Goal: Information Seeking & Learning: Learn about a topic

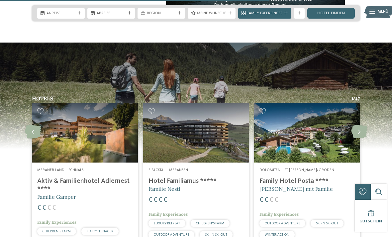
scroll to position [676, 0]
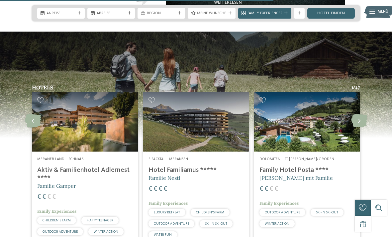
click at [359, 122] on icon at bounding box center [359, 120] width 16 height 13
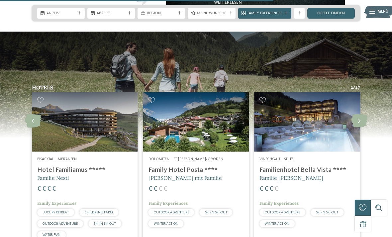
click at [363, 122] on icon at bounding box center [359, 120] width 16 height 13
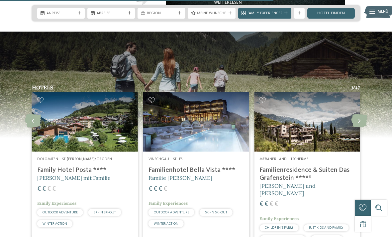
click at [367, 114] on icon at bounding box center [359, 120] width 16 height 13
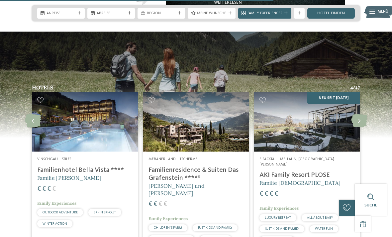
click at [362, 120] on icon at bounding box center [359, 120] width 16 height 13
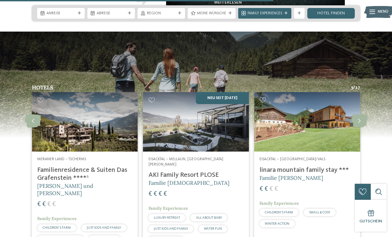
click at [362, 116] on icon at bounding box center [359, 120] width 16 height 13
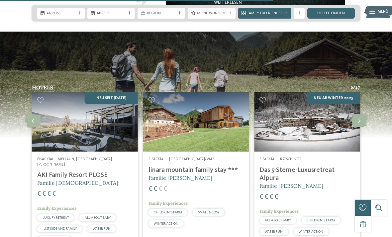
click at [364, 118] on icon at bounding box center [359, 120] width 16 height 13
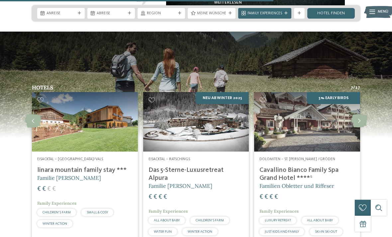
click at [365, 119] on icon at bounding box center [359, 120] width 16 height 13
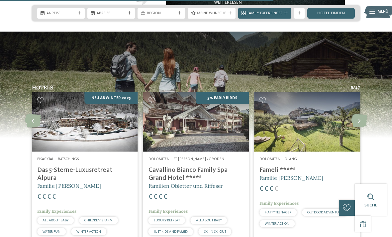
click at [367, 117] on icon at bounding box center [359, 120] width 16 height 13
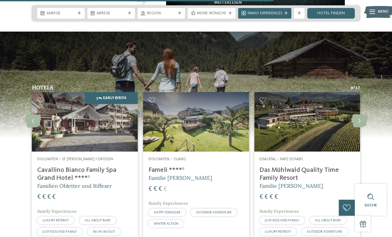
click at [361, 124] on icon at bounding box center [359, 120] width 16 height 13
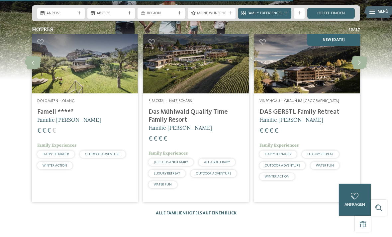
scroll to position [734, 0]
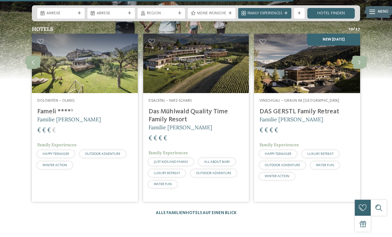
click at [338, 129] on div "€ € € €" at bounding box center [307, 130] width 95 height 9
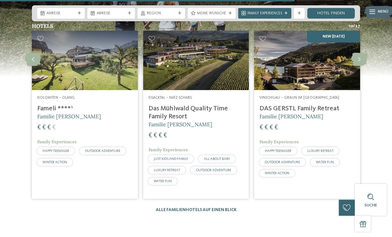
scroll to position [738, 0]
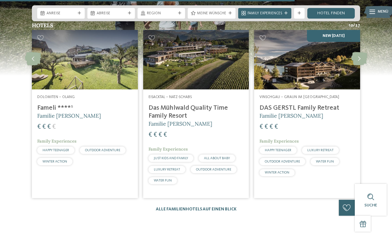
click at [360, 60] on icon at bounding box center [359, 58] width 16 height 13
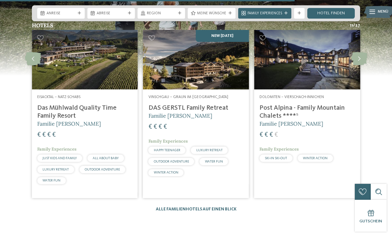
click at [363, 56] on icon at bounding box center [359, 58] width 16 height 13
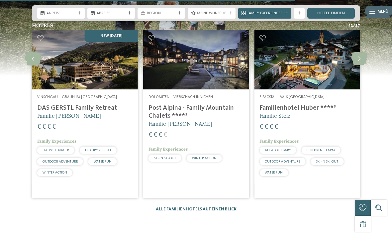
click at [361, 58] on icon at bounding box center [359, 58] width 16 height 13
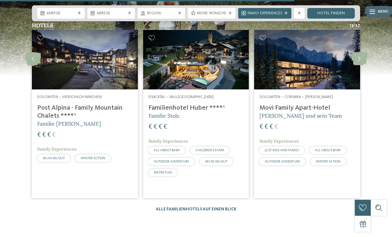
click at [328, 110] on h4 "Movi Family Apart-Hotel" at bounding box center [307, 108] width 95 height 8
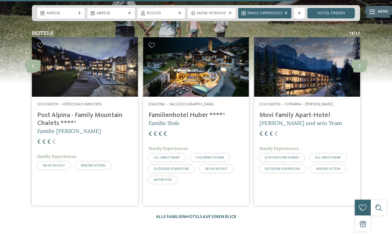
scroll to position [728, 0]
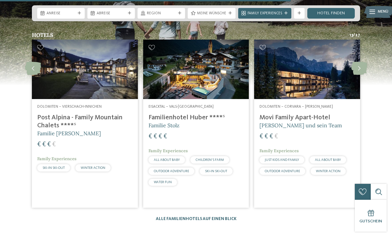
click at [357, 73] on icon at bounding box center [359, 68] width 16 height 13
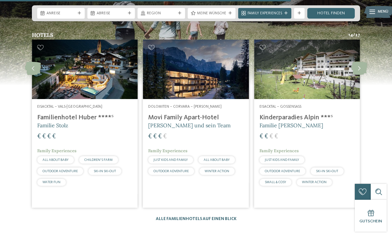
click at [367, 65] on icon at bounding box center [359, 68] width 16 height 13
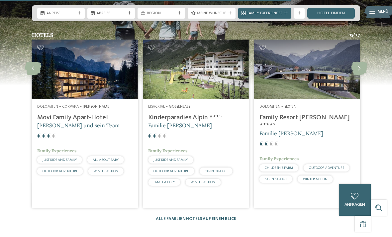
click at [331, 77] on img at bounding box center [307, 70] width 106 height 60
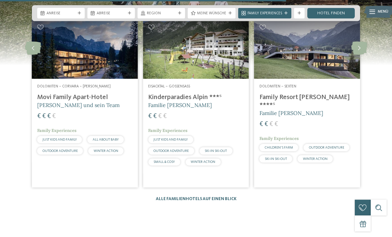
scroll to position [722, 0]
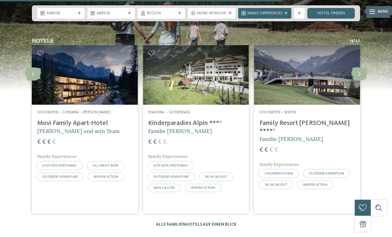
click at [362, 70] on icon at bounding box center [359, 73] width 16 height 13
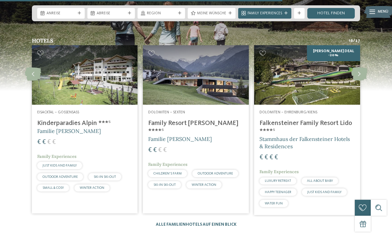
click at [364, 71] on icon at bounding box center [359, 73] width 16 height 13
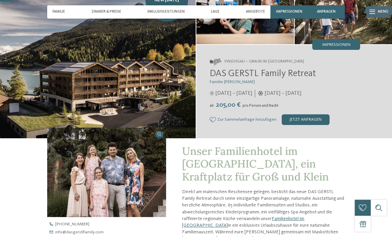
scroll to position [57, 0]
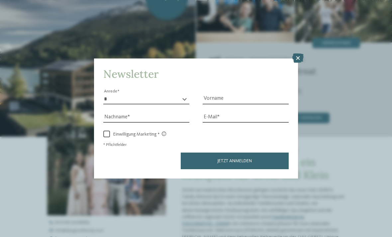
click at [299, 54] on icon at bounding box center [298, 58] width 11 height 9
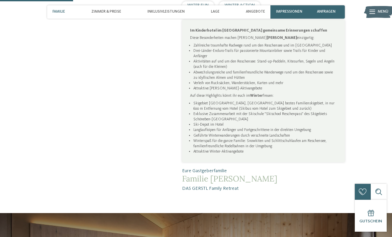
scroll to position [333, 0]
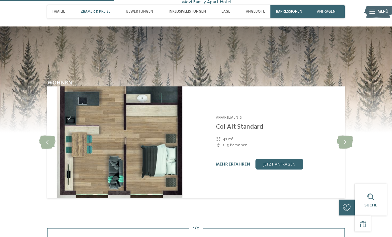
scroll to position [600, 0]
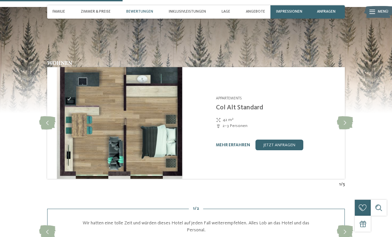
click at [348, 116] on icon at bounding box center [345, 122] width 16 height 13
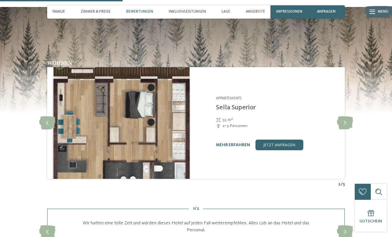
click at [47, 116] on div at bounding box center [47, 123] width 15 height 15
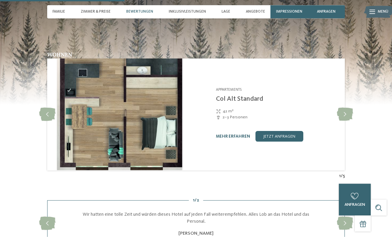
scroll to position [612, 0]
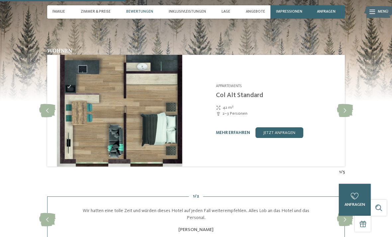
click at [347, 104] on icon at bounding box center [345, 110] width 16 height 13
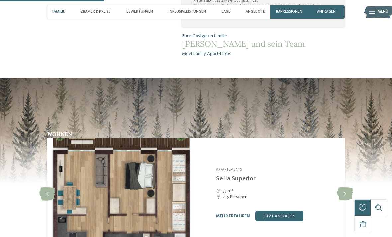
scroll to position [510, 0]
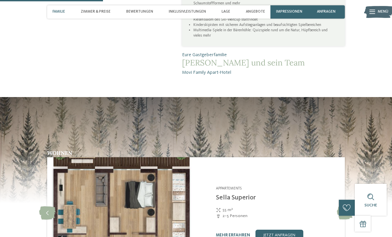
click at [90, 17] on div "Zimmer & Preise" at bounding box center [95, 11] width 35 height 13
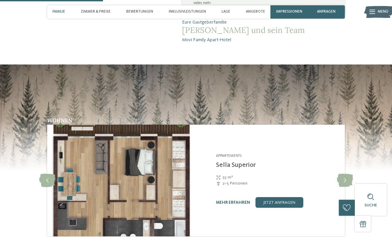
scroll to position [543, 0]
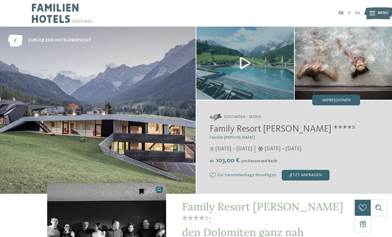
click at [349, 98] on span "Impressionen" at bounding box center [336, 100] width 28 height 4
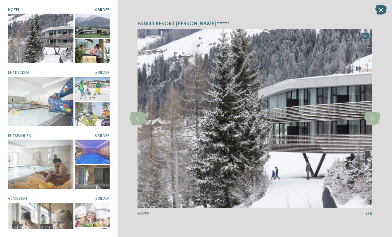
click at [374, 116] on icon at bounding box center [372, 118] width 16 height 13
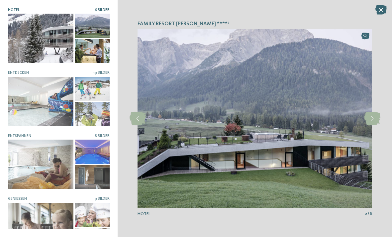
click at [377, 119] on icon at bounding box center [372, 118] width 16 height 13
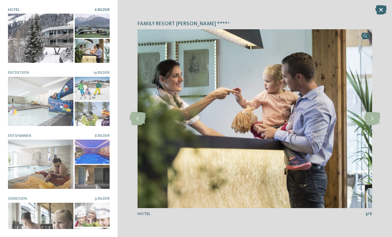
click at [373, 117] on icon at bounding box center [372, 118] width 16 height 13
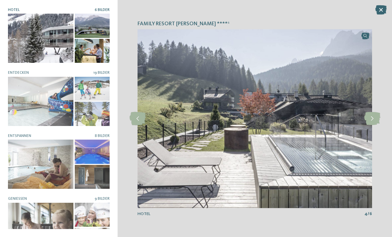
click at [373, 123] on icon at bounding box center [372, 118] width 16 height 13
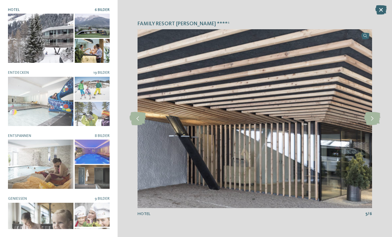
click at [369, 113] on icon at bounding box center [372, 118] width 16 height 13
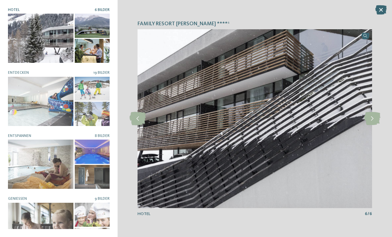
click at [377, 120] on icon at bounding box center [372, 118] width 16 height 13
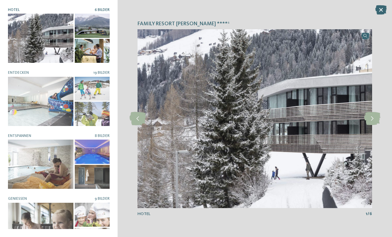
click at [368, 117] on icon at bounding box center [372, 118] width 16 height 13
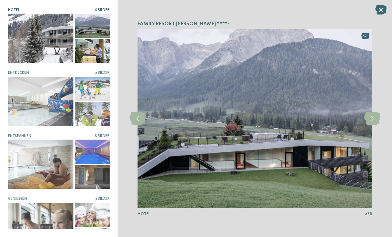
click at [370, 123] on icon at bounding box center [372, 118] width 16 height 13
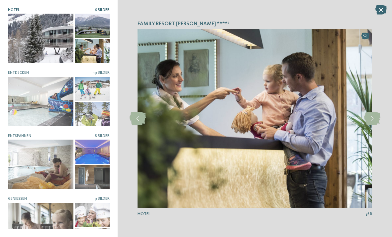
click at [377, 121] on icon at bounding box center [372, 118] width 16 height 13
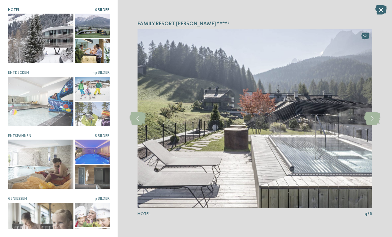
click at [373, 122] on icon at bounding box center [372, 118] width 16 height 13
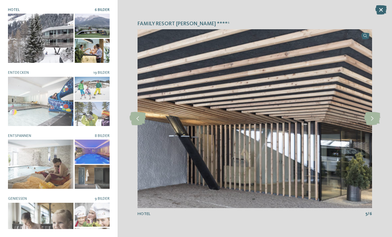
click at [375, 119] on icon at bounding box center [372, 118] width 16 height 13
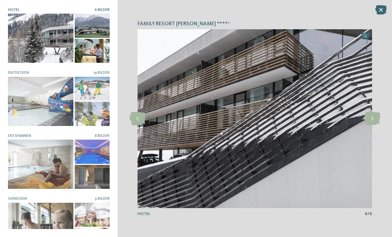
click at [377, 119] on icon at bounding box center [372, 118] width 16 height 13
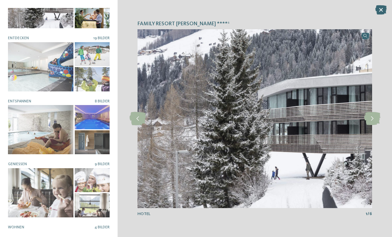
scroll to position [35, 0]
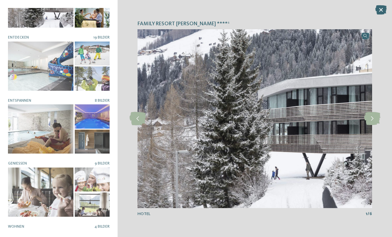
click at [34, 61] on div at bounding box center [40, 66] width 65 height 49
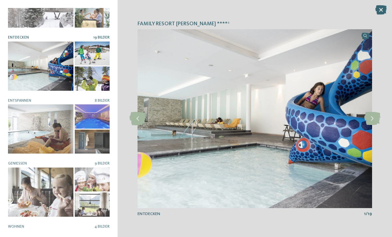
click at [373, 120] on icon at bounding box center [372, 118] width 16 height 13
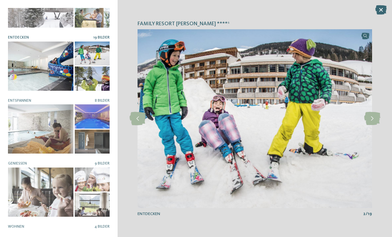
click at [371, 121] on icon at bounding box center [372, 118] width 16 height 13
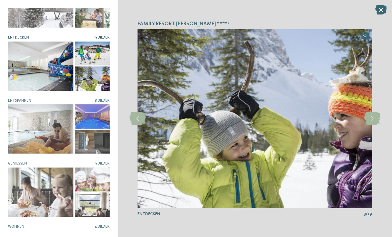
click at [375, 119] on icon at bounding box center [372, 118] width 16 height 13
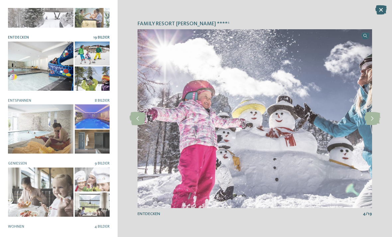
click at [375, 117] on icon at bounding box center [372, 118] width 16 height 13
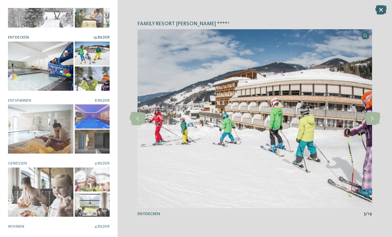
click at [377, 121] on icon at bounding box center [372, 118] width 16 height 13
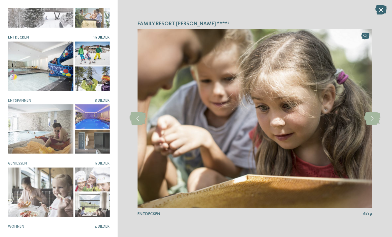
click at [376, 119] on icon at bounding box center [372, 118] width 16 height 13
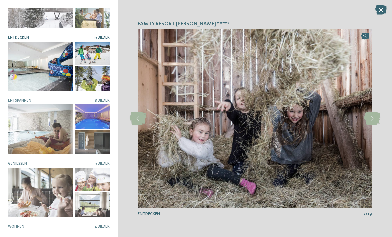
click at [373, 115] on icon at bounding box center [372, 118] width 16 height 13
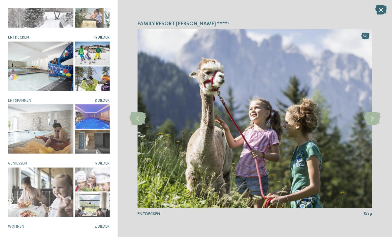
click at [374, 120] on icon at bounding box center [372, 118] width 16 height 13
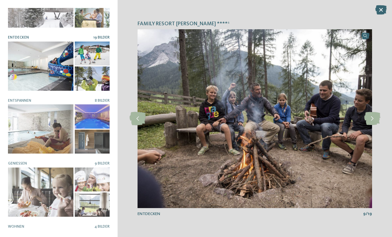
click at [377, 124] on icon at bounding box center [372, 118] width 16 height 13
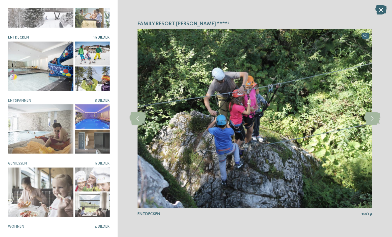
click at [377, 123] on icon at bounding box center [372, 118] width 16 height 13
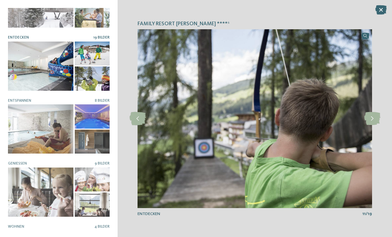
click at [375, 126] on div at bounding box center [372, 118] width 15 height 15
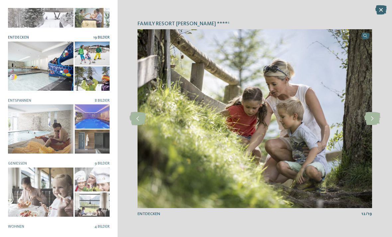
click at [375, 122] on icon at bounding box center [372, 118] width 16 height 13
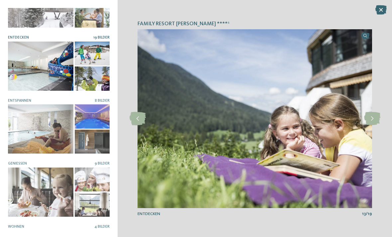
click at [375, 121] on icon at bounding box center [372, 118] width 16 height 13
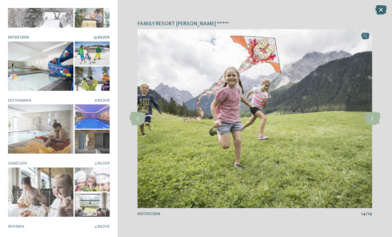
click at [374, 123] on icon at bounding box center [372, 118] width 16 height 13
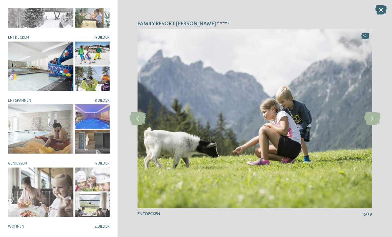
click at [370, 126] on div at bounding box center [372, 118] width 15 height 15
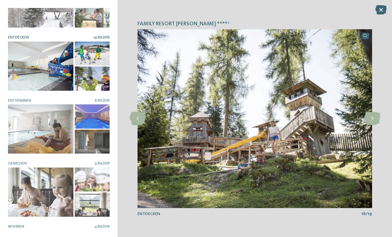
click at [369, 124] on icon at bounding box center [372, 118] width 16 height 13
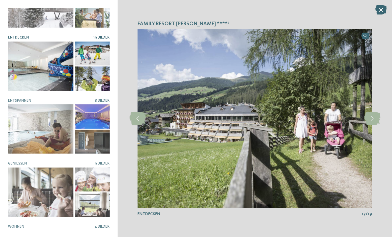
click at [373, 114] on icon at bounding box center [372, 118] width 16 height 13
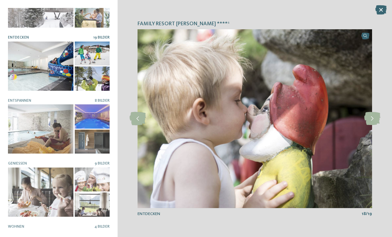
click at [374, 121] on icon at bounding box center [372, 118] width 16 height 13
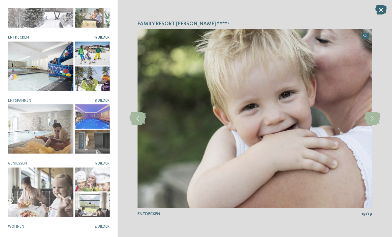
click at [374, 119] on icon at bounding box center [372, 118] width 16 height 13
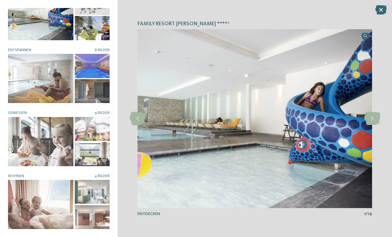
scroll to position [85, 0]
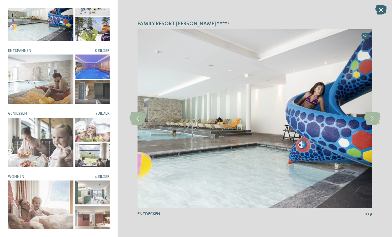
click at [35, 72] on div at bounding box center [40, 79] width 65 height 49
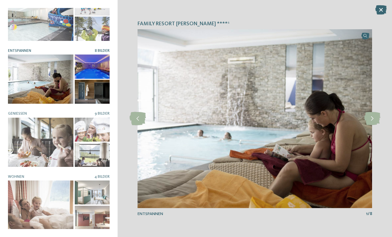
click at [375, 125] on icon at bounding box center [372, 118] width 16 height 13
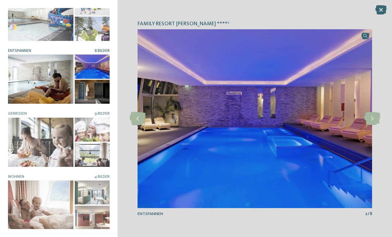
click at [378, 119] on icon at bounding box center [372, 118] width 16 height 13
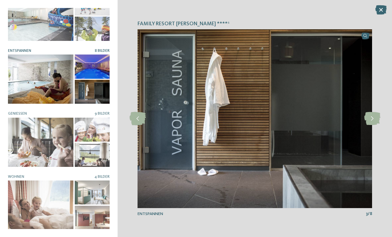
click at [378, 124] on icon at bounding box center [372, 118] width 16 height 13
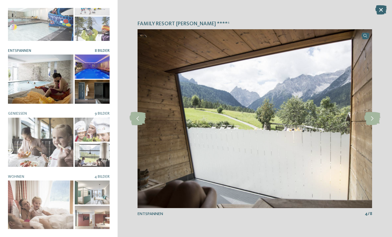
click at [377, 118] on icon at bounding box center [372, 118] width 16 height 13
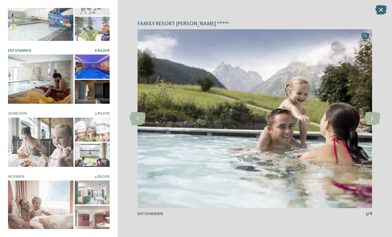
click at [377, 118] on icon at bounding box center [372, 118] width 16 height 13
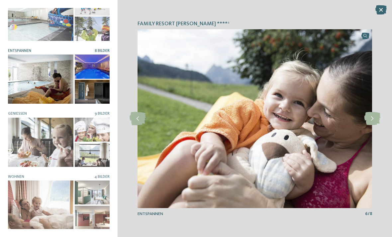
click at [30, 133] on div at bounding box center [40, 142] width 65 height 49
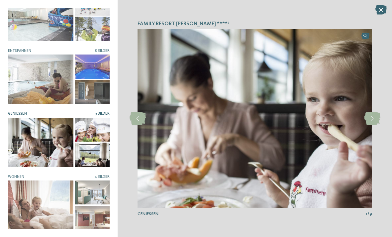
click at [372, 113] on icon at bounding box center [372, 118] width 16 height 13
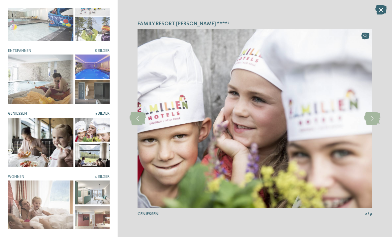
click at [374, 120] on icon at bounding box center [372, 118] width 16 height 13
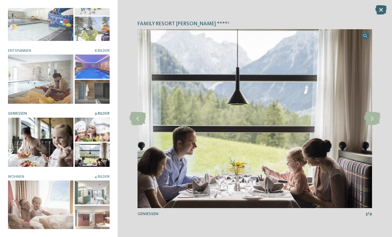
click at [374, 120] on icon at bounding box center [372, 118] width 16 height 13
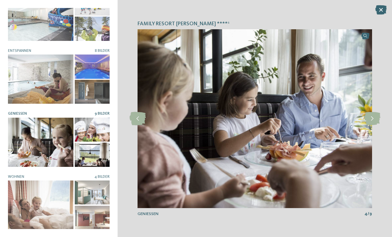
click at [374, 117] on icon at bounding box center [372, 118] width 16 height 13
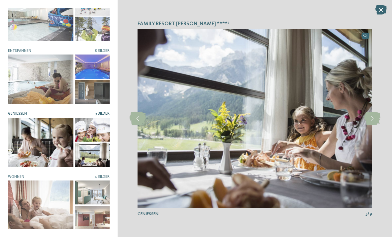
click at [375, 116] on icon at bounding box center [372, 118] width 16 height 13
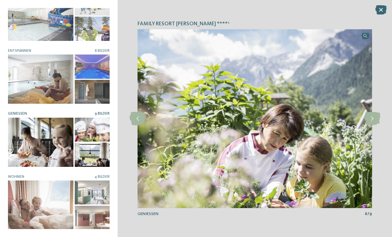
click at [376, 117] on icon at bounding box center [372, 118] width 16 height 13
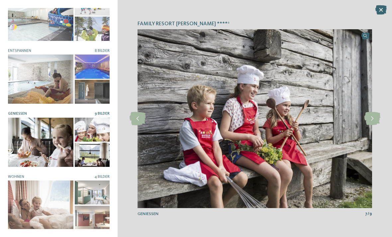
click at [375, 115] on icon at bounding box center [372, 118] width 16 height 13
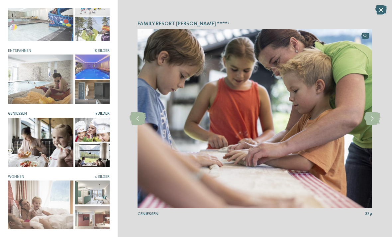
click at [21, 193] on div at bounding box center [40, 205] width 65 height 49
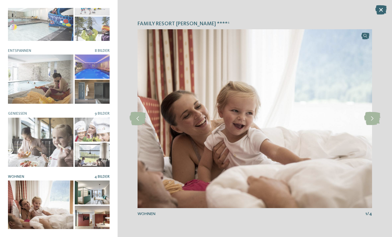
click at [378, 117] on icon at bounding box center [372, 118] width 16 height 13
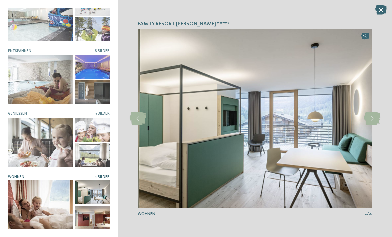
click at [380, 115] on icon at bounding box center [372, 118] width 16 height 13
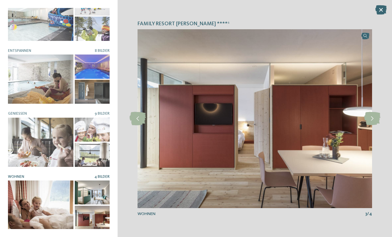
click at [380, 111] on div "Family Resort Rainer ****ˢ slide 1 of 6 1" at bounding box center [255, 118] width 275 height 237
click at [377, 121] on icon at bounding box center [372, 118] width 16 height 13
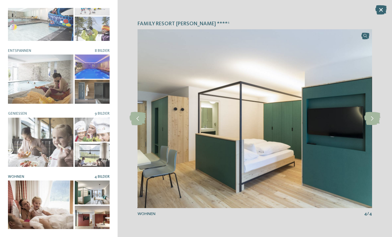
click at [377, 121] on icon at bounding box center [372, 118] width 16 height 13
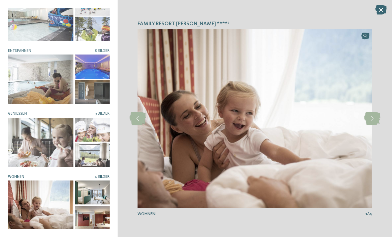
click at [377, 121] on icon at bounding box center [372, 118] width 16 height 13
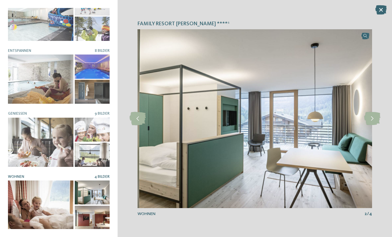
click at [381, 8] on icon at bounding box center [381, 9] width 11 height 9
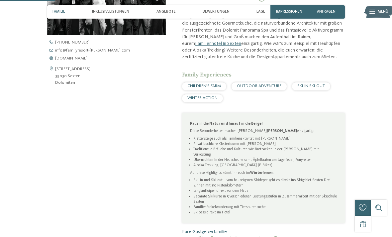
scroll to position [236, 0]
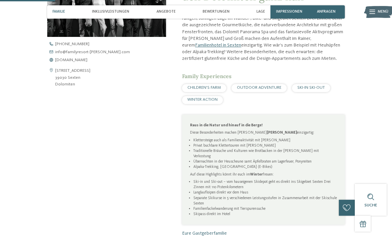
click at [56, 58] on span "www.familyresort-rainer.com" at bounding box center [71, 60] width 32 height 4
